Goal: Task Accomplishment & Management: Use online tool/utility

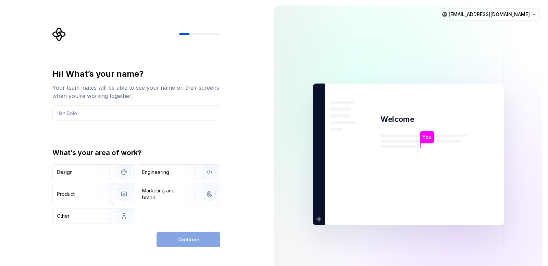
type input "p"
type input "bramha"
click at [171, 175] on div "Engineering" at bounding box center [169, 172] width 54 height 7
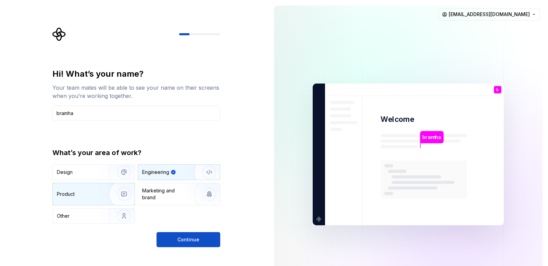
click at [92, 199] on div "Product" at bounding box center [94, 194] width 82 height 22
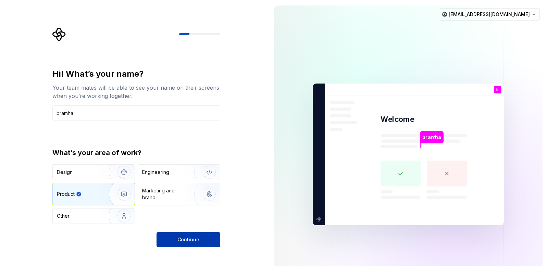
click at [192, 236] on button "Continue" at bounding box center [189, 239] width 64 height 15
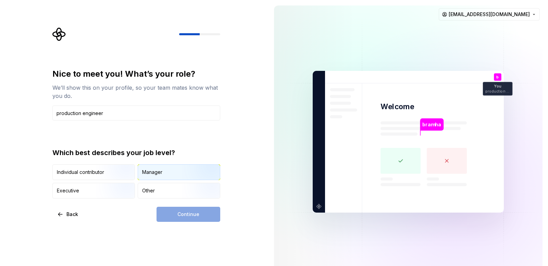
type input "production engineer"
click at [159, 172] on div "Manager" at bounding box center [152, 172] width 20 height 7
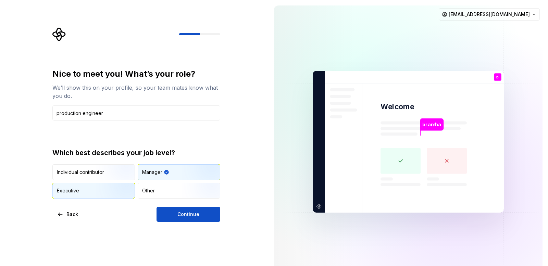
click at [104, 188] on img "button" at bounding box center [118, 199] width 44 height 46
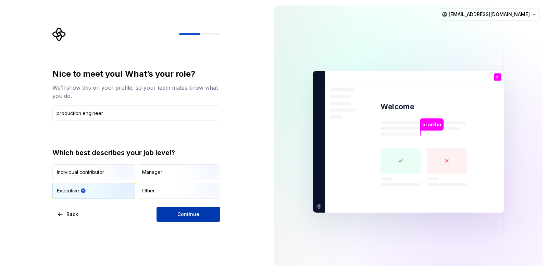
click at [195, 211] on span "Continue" at bounding box center [188, 214] width 22 height 7
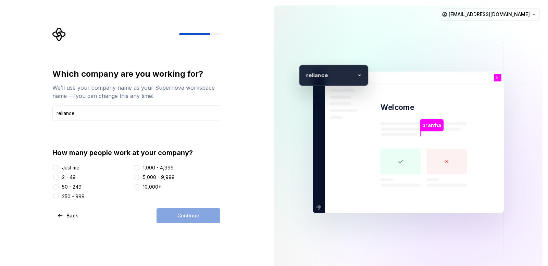
type input "reliance"
click at [140, 168] on div at bounding box center [136, 167] width 7 height 7
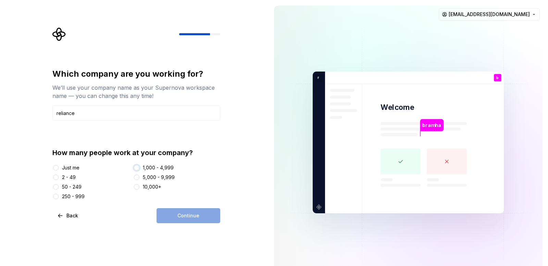
click at [138, 165] on button "1,000 - 4,999" at bounding box center [136, 167] width 5 height 5
click at [203, 219] on button "Continue" at bounding box center [189, 215] width 64 height 15
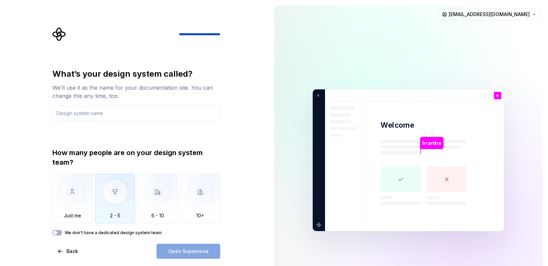
click at [114, 194] on img "button" at bounding box center [115, 197] width 40 height 46
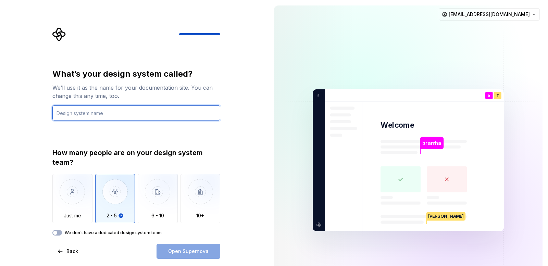
click at [160, 119] on input "text" at bounding box center [136, 113] width 168 height 15
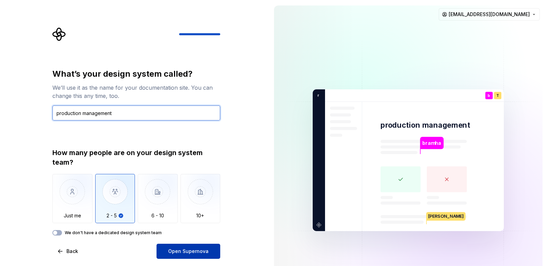
type input "production management"
click at [197, 250] on span "Open Supernova" at bounding box center [188, 251] width 40 height 7
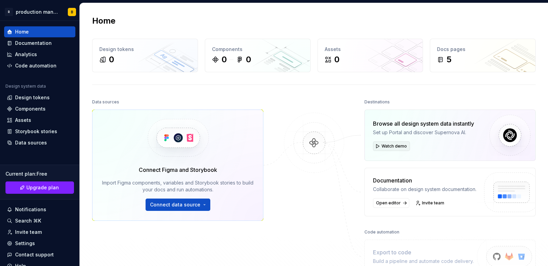
click at [382, 146] on span "Watch demo" at bounding box center [394, 146] width 25 height 5
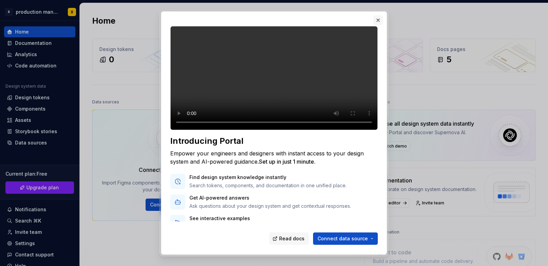
click at [379, 22] on button "button" at bounding box center [378, 20] width 10 height 10
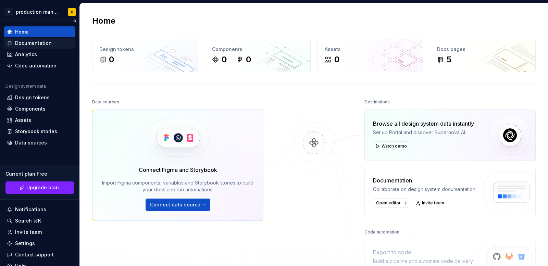
click at [42, 43] on div "Documentation" at bounding box center [33, 43] width 37 height 7
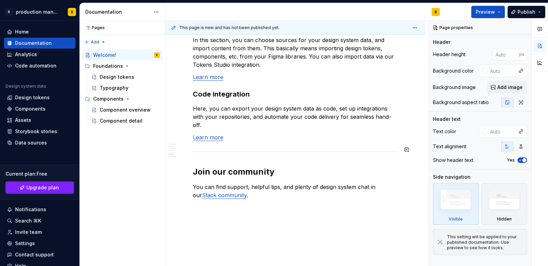
scroll to position [640, 0]
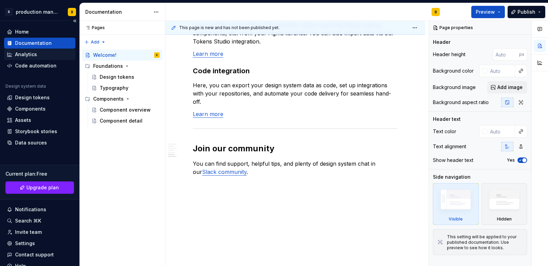
click at [20, 54] on div "Analytics" at bounding box center [26, 54] width 22 height 7
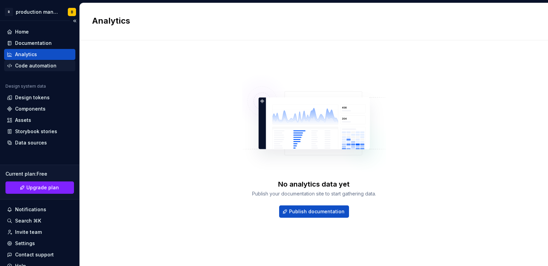
click at [23, 65] on div "Code automation" at bounding box center [35, 65] width 41 height 7
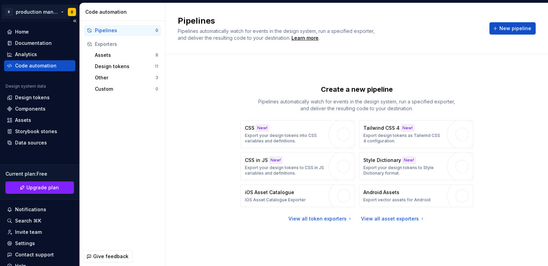
click at [73, 11] on html "R production management B Home Documentation Analytics Code automation Design s…" at bounding box center [274, 133] width 548 height 266
click at [244, 67] on html "R production management B Home Documentation Analytics Code automation Design s…" at bounding box center [274, 133] width 548 height 266
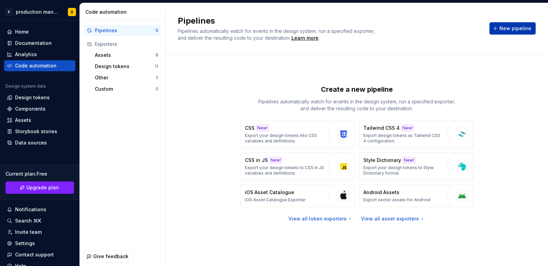
click at [512, 30] on span "New pipeline" at bounding box center [515, 28] width 32 height 7
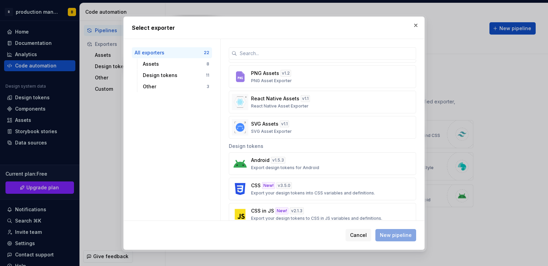
scroll to position [137, 0]
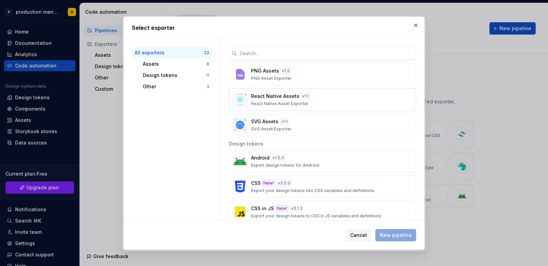
click at [262, 102] on p "React Native Asset Exporter" at bounding box center [280, 103] width 58 height 5
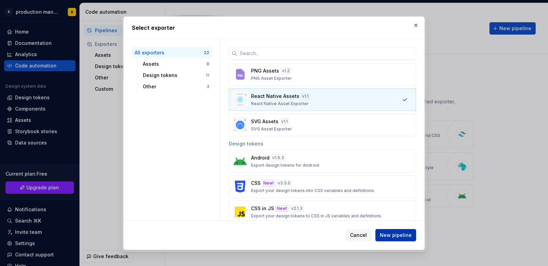
click at [396, 234] on span "New pipeline" at bounding box center [396, 235] width 32 height 7
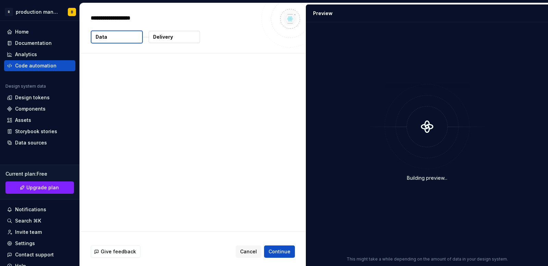
type textarea "*"
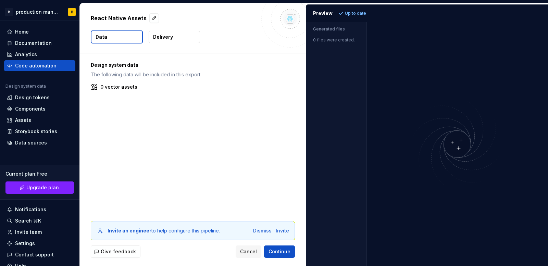
click at [113, 39] on button "Data" at bounding box center [117, 36] width 52 height 13
click at [127, 34] on button "Data" at bounding box center [117, 36] width 52 height 13
click at [170, 39] on p "Delivery" at bounding box center [163, 37] width 20 height 7
